Goal: Task Accomplishment & Management: Use online tool/utility

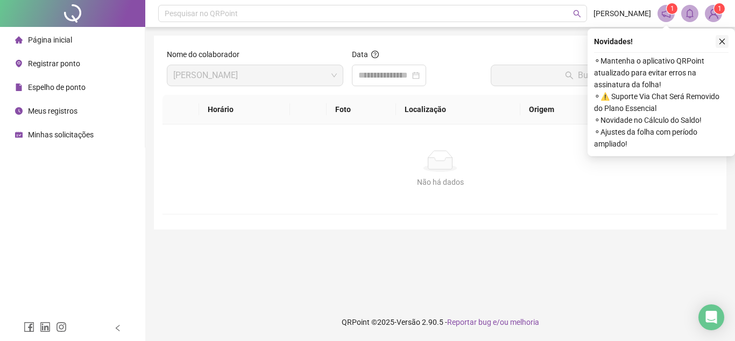
click at [721, 43] on icon "close" at bounding box center [723, 42] width 8 height 8
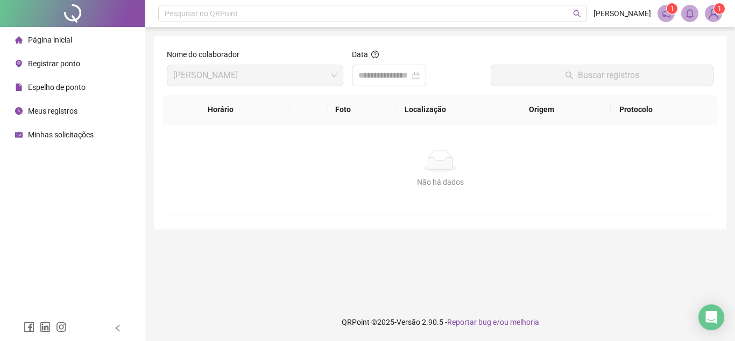
click at [52, 30] on div "Página inicial" at bounding box center [43, 40] width 57 height 22
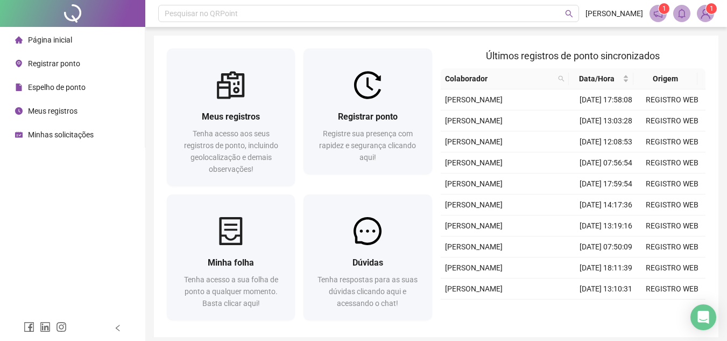
click at [67, 62] on span "Registrar ponto" at bounding box center [54, 63] width 52 height 9
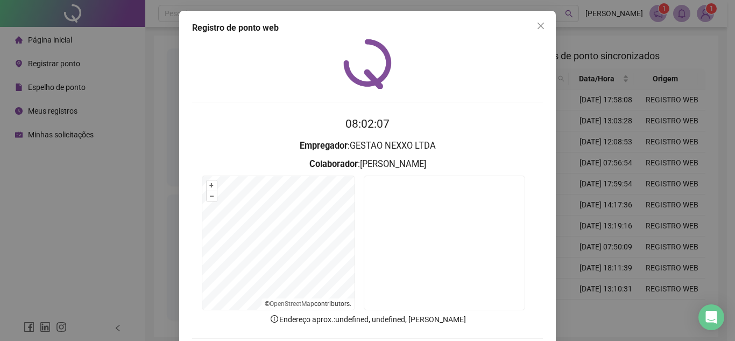
scroll to position [56, 0]
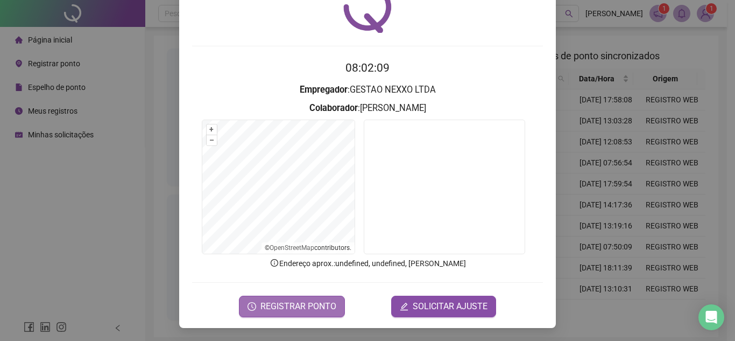
click at [310, 305] on span "REGISTRAR PONTO" at bounding box center [299, 306] width 76 height 13
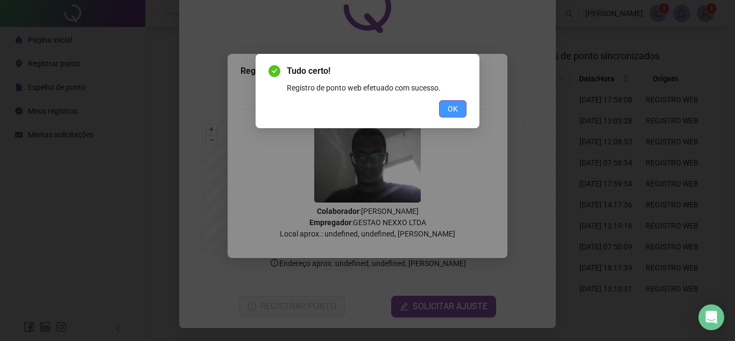
click at [453, 113] on span "OK" at bounding box center [453, 109] width 10 height 12
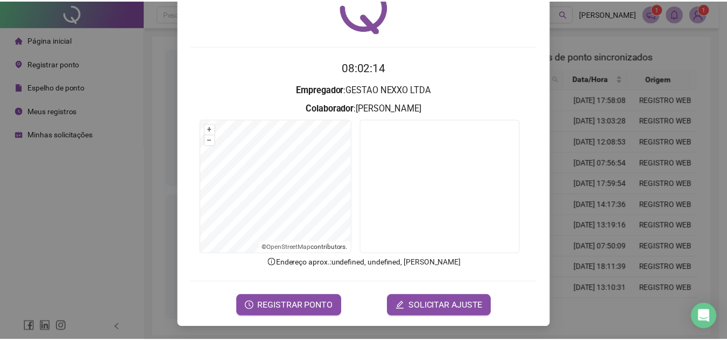
scroll to position [0, 0]
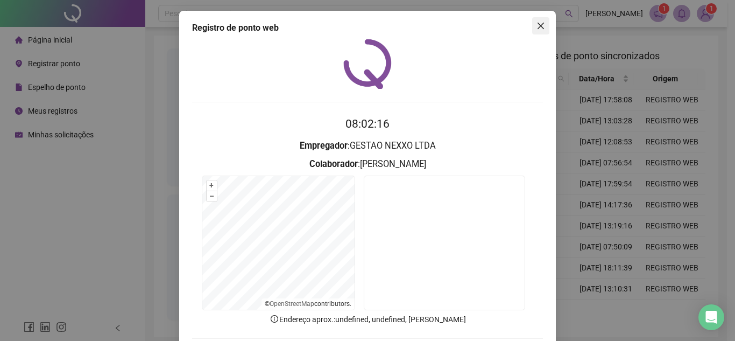
click at [542, 25] on span "Close" at bounding box center [540, 26] width 17 height 9
